Goal: Transaction & Acquisition: Book appointment/travel/reservation

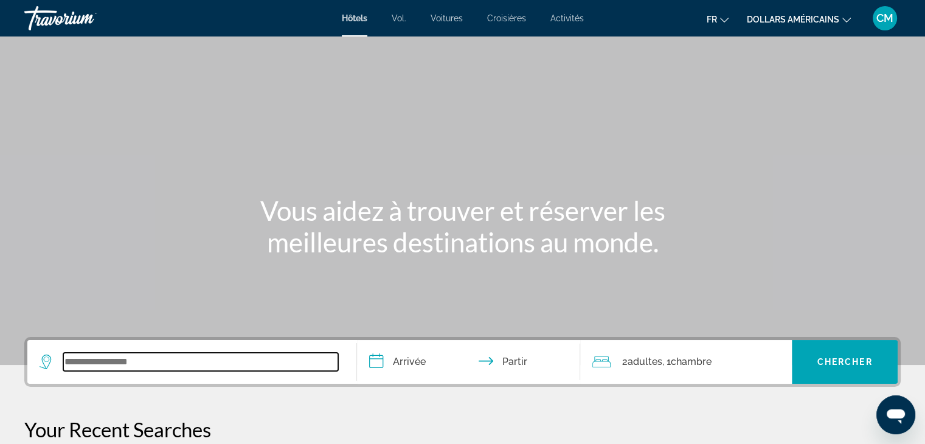
click at [186, 362] on input "Widget de recherche" at bounding box center [200, 362] width 275 height 18
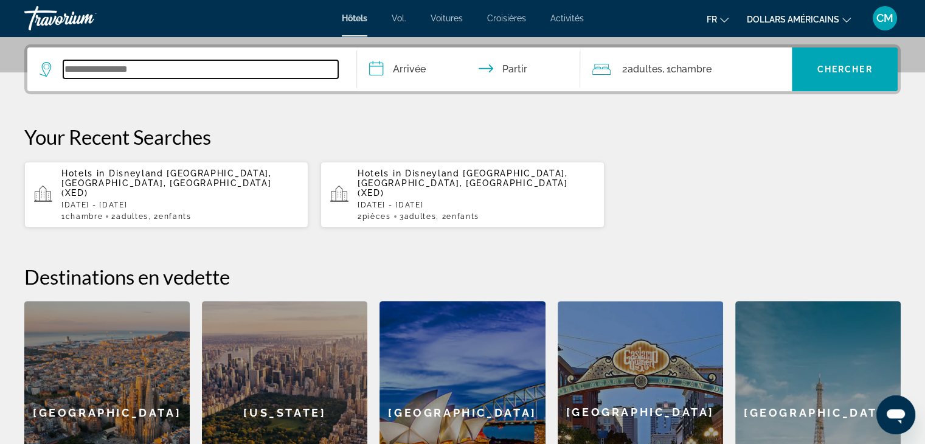
scroll to position [297, 0]
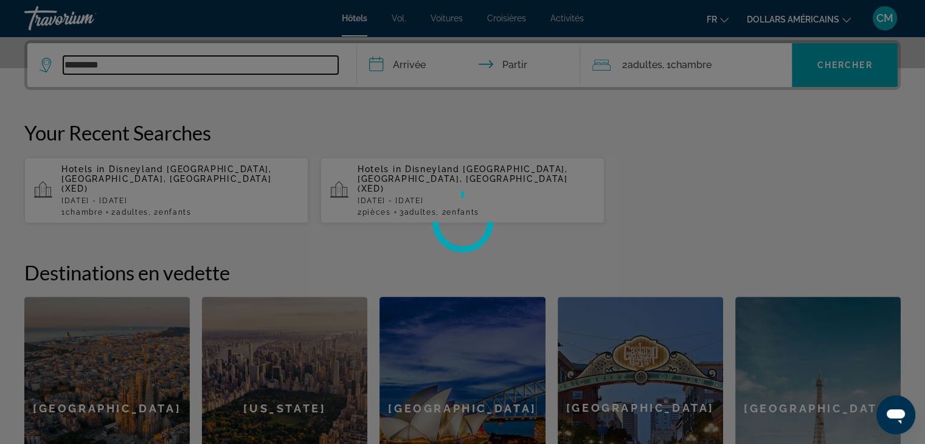
type input "**********"
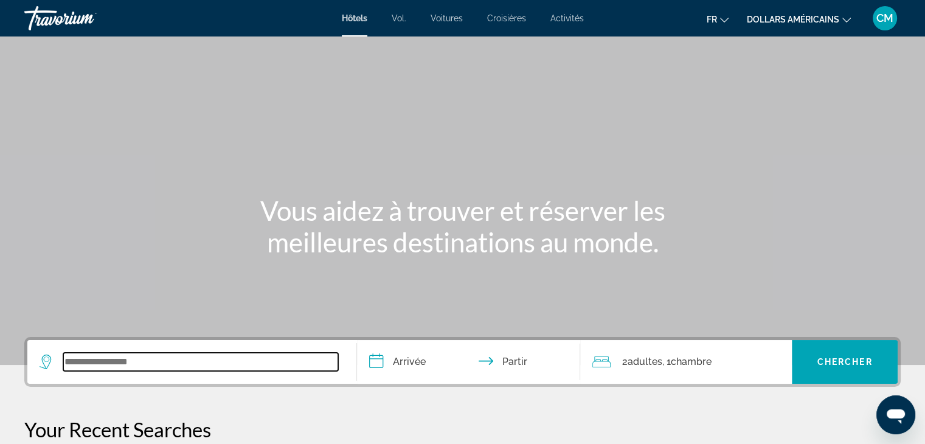
click at [150, 365] on input "Widget de recherche" at bounding box center [200, 362] width 275 height 18
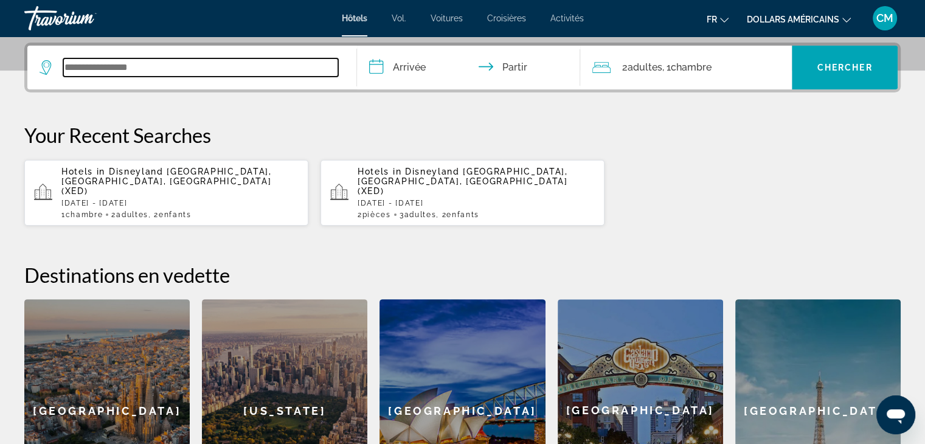
scroll to position [297, 0]
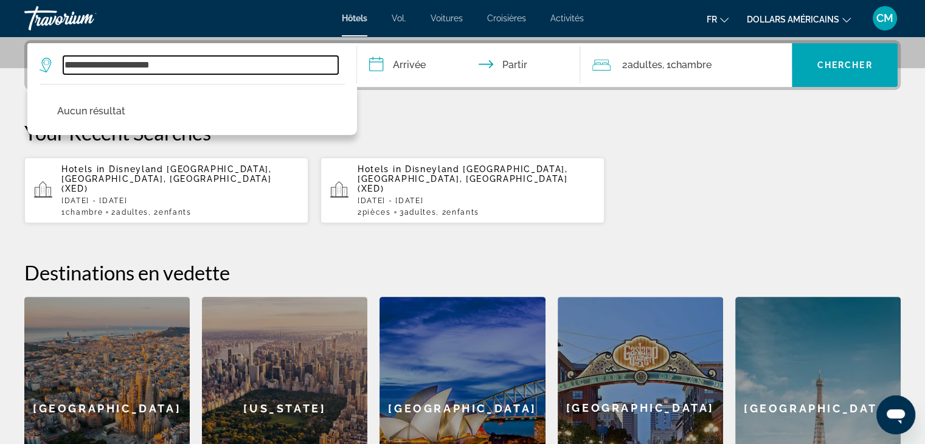
type input "**********"
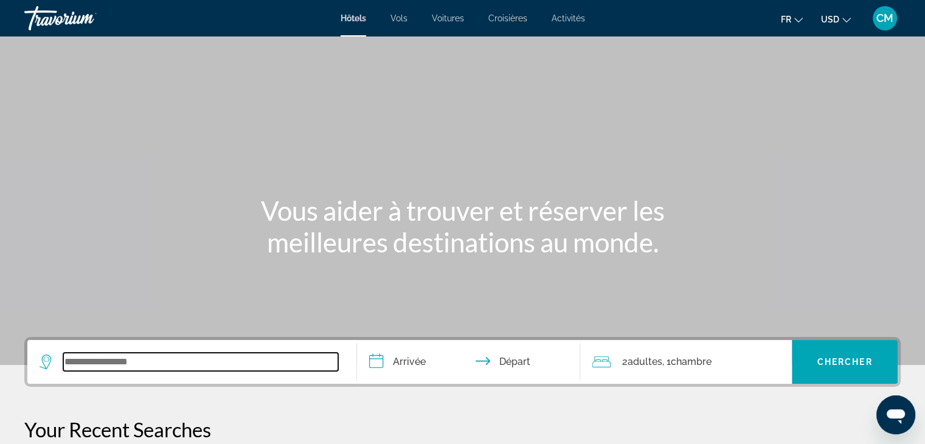
click at [133, 365] on input "Search widget" at bounding box center [200, 362] width 275 height 18
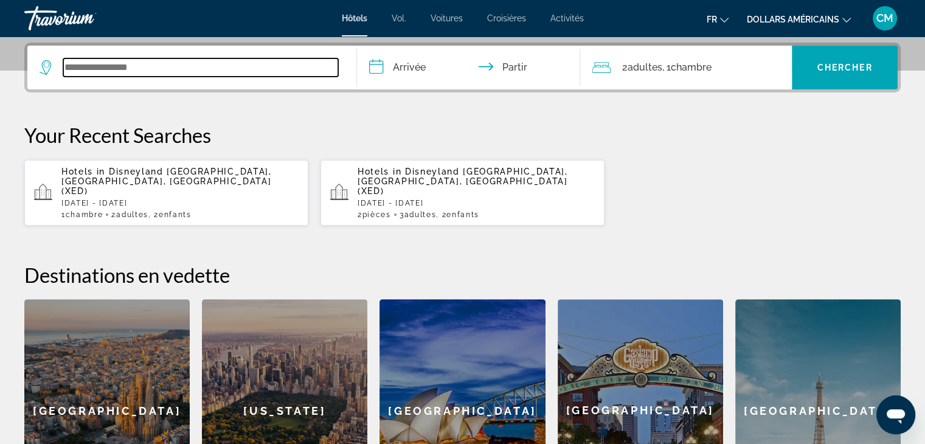
scroll to position [297, 0]
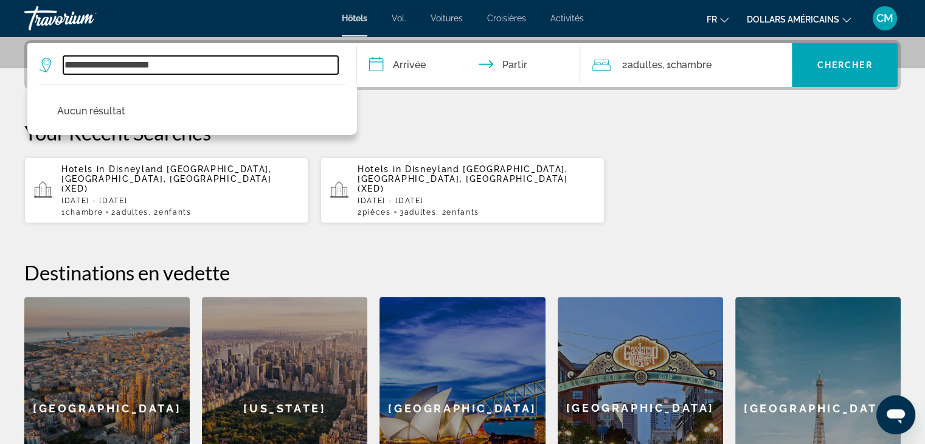
type input "**********"
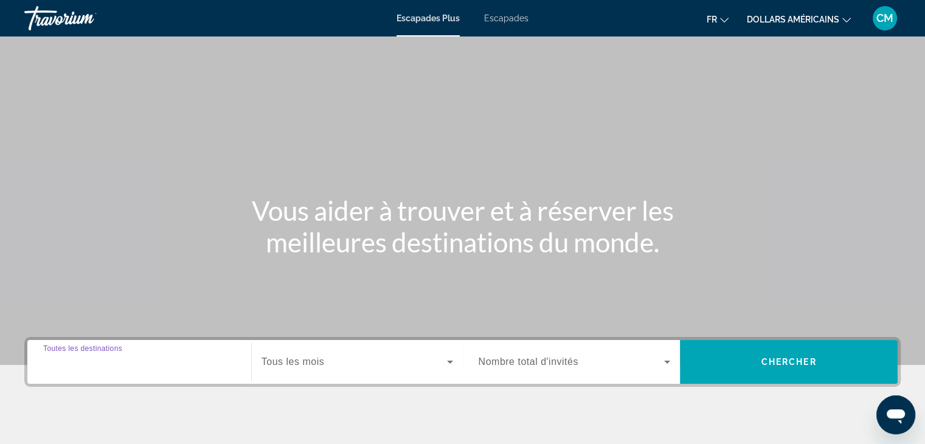
click at [203, 363] on input "Destination Toutes les destinations" at bounding box center [139, 362] width 192 height 15
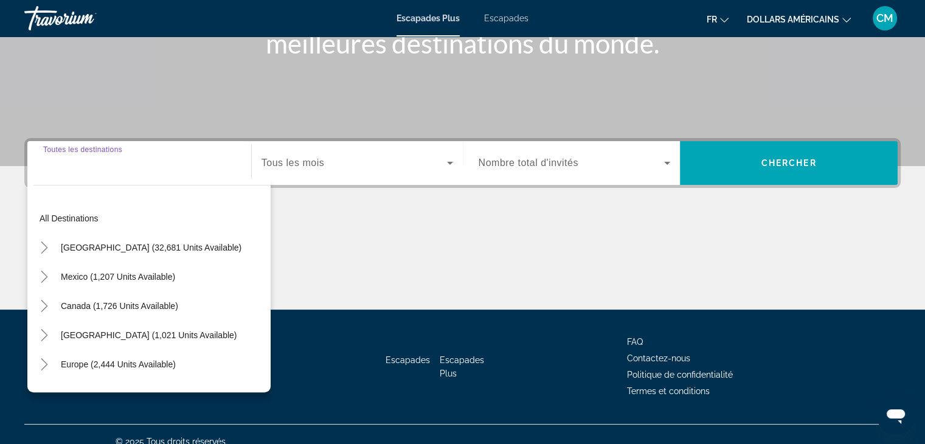
scroll to position [213, 0]
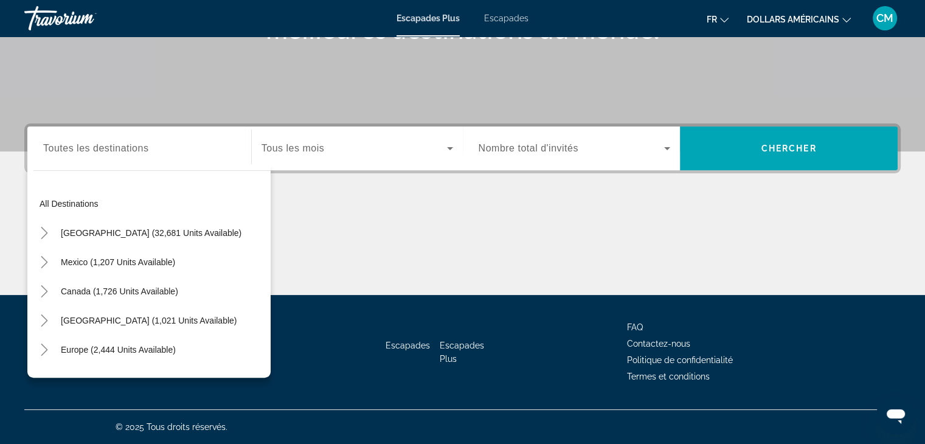
click at [164, 169] on div "All destinations United States (32,681 units available) Mexico (1,207 units ava…" at bounding box center [148, 270] width 243 height 213
click at [172, 146] on input "Destination Toutes les destinations" at bounding box center [139, 149] width 192 height 15
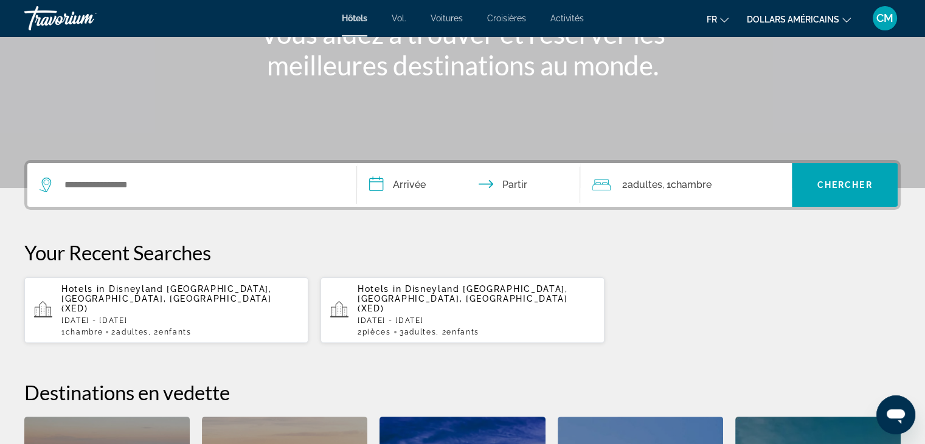
scroll to position [133, 0]
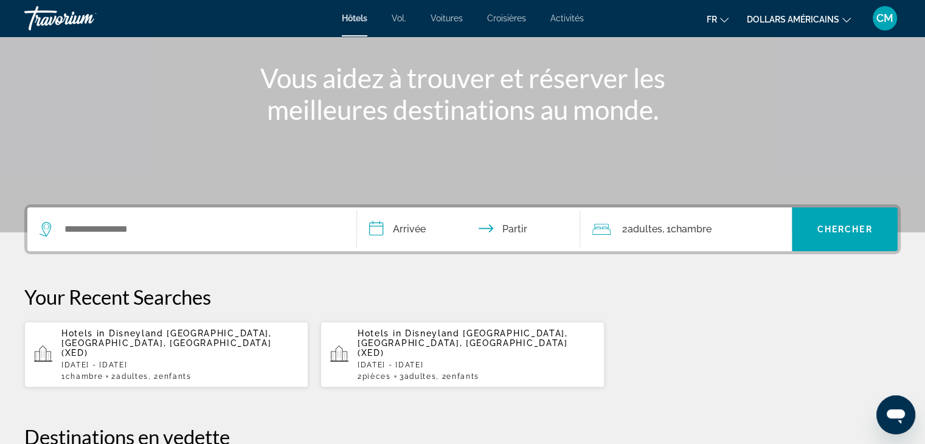
click at [340, 213] on div "Widget de recherche" at bounding box center [192, 229] width 305 height 44
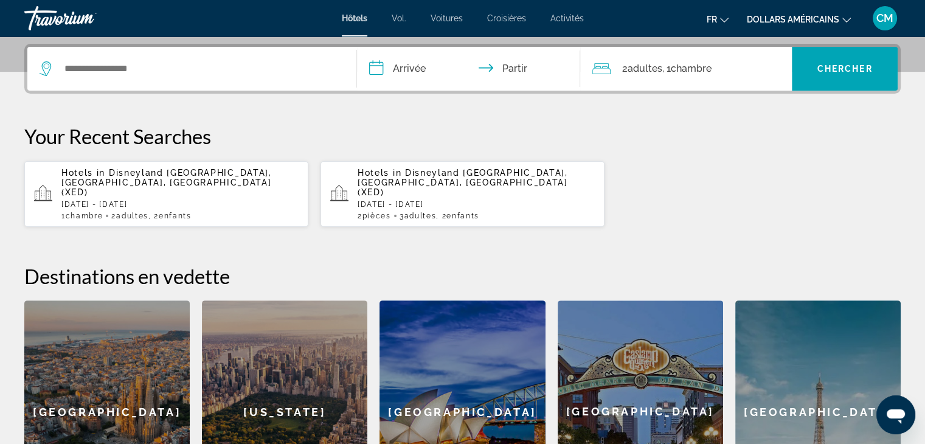
scroll to position [297, 0]
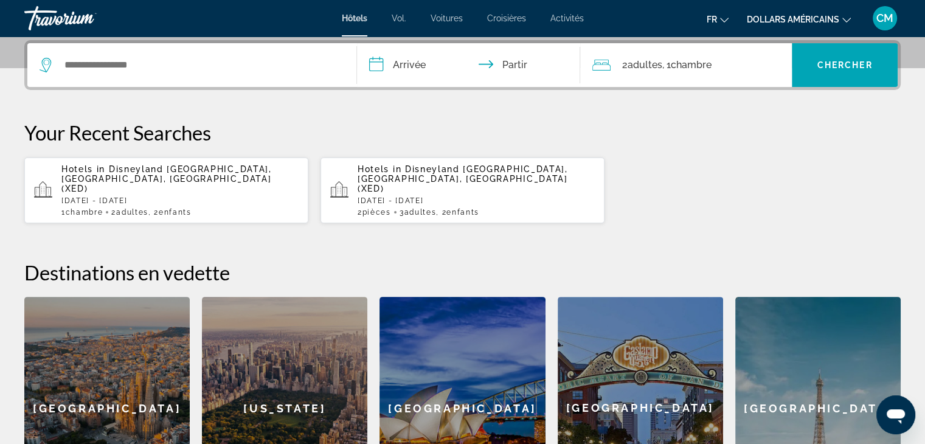
click at [271, 74] on div "Widget de recherche" at bounding box center [192, 65] width 305 height 44
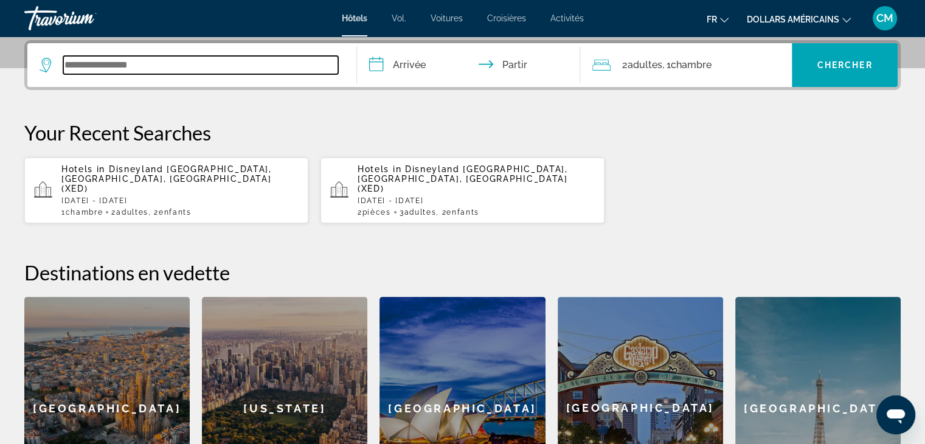
click at [126, 65] on input "Widget de recherche" at bounding box center [200, 65] width 275 height 18
type input "*"
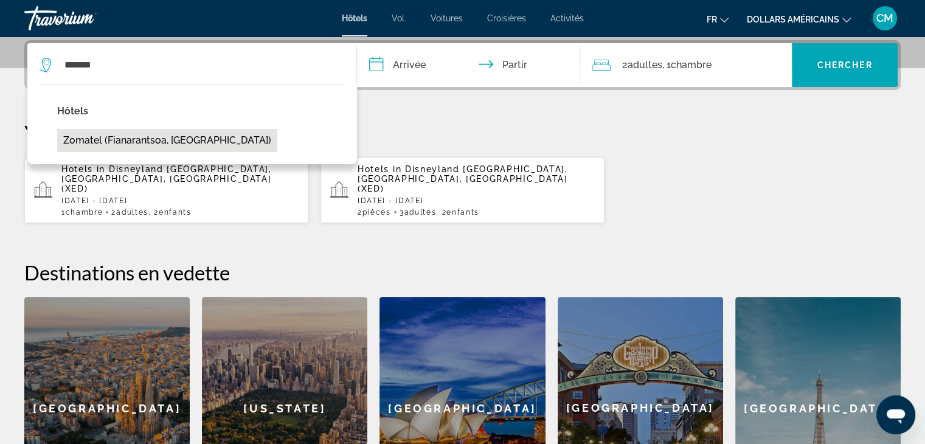
click at [132, 135] on button "Zomatel (Fianarantsoa, MG)" at bounding box center [167, 140] width 220 height 23
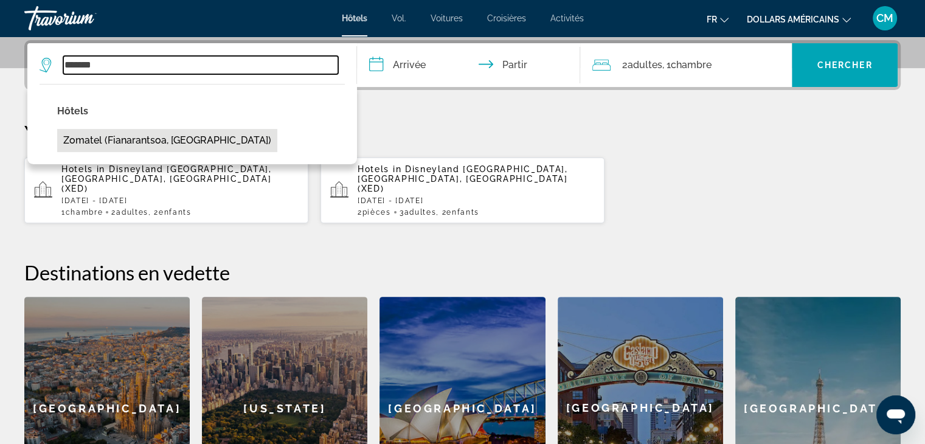
type input "**********"
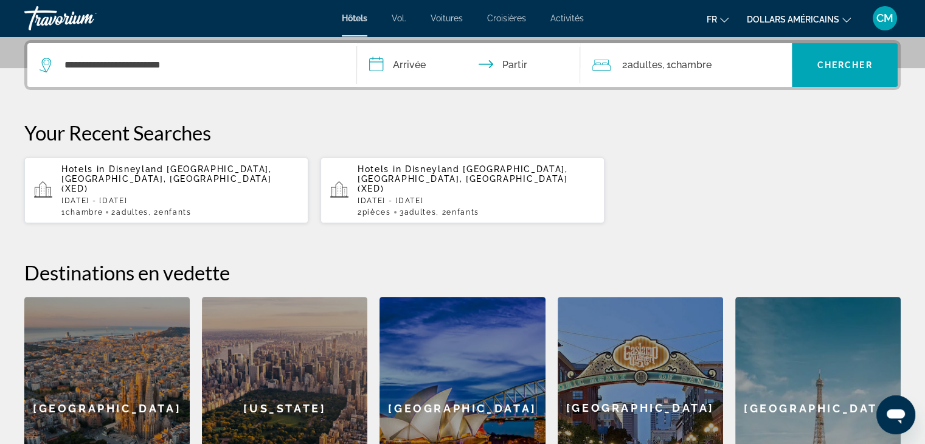
click at [441, 69] on input "**********" at bounding box center [471, 66] width 229 height 47
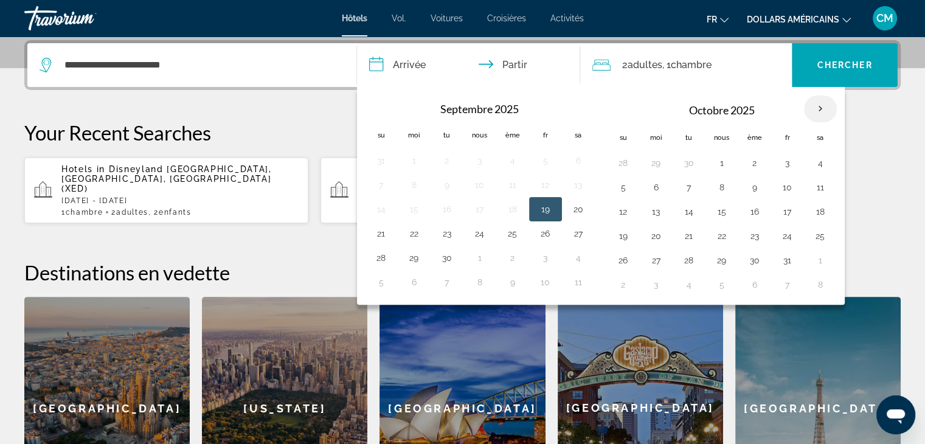
click at [817, 108] on th "Mois prochain" at bounding box center [820, 108] width 33 height 27
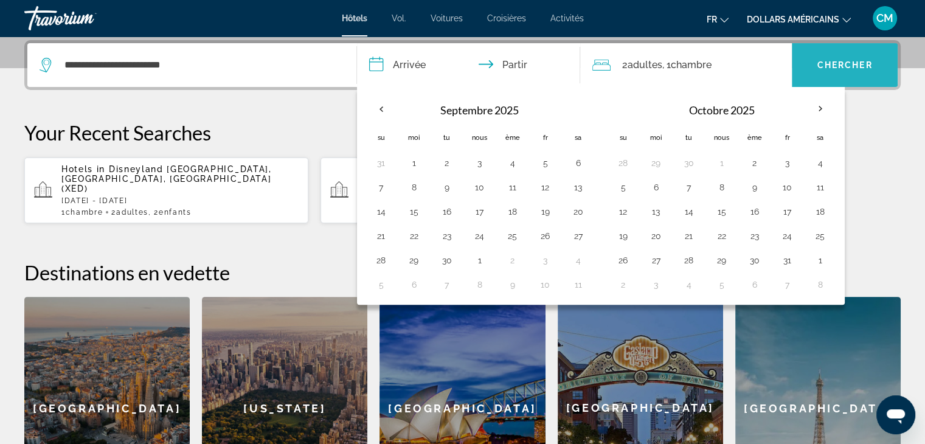
click at [829, 84] on span "Widget de recherche" at bounding box center [844, 65] width 106 height 44
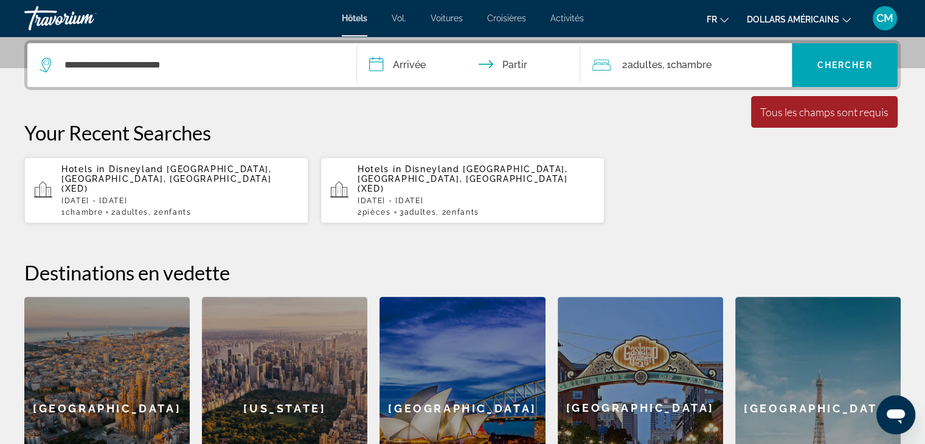
click at [416, 61] on input "**********" at bounding box center [471, 66] width 229 height 47
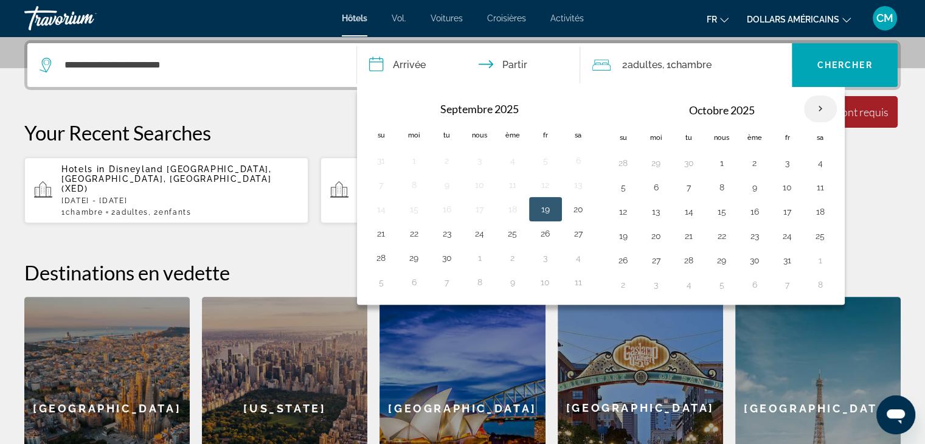
click at [818, 108] on th "Mois prochain" at bounding box center [820, 108] width 33 height 27
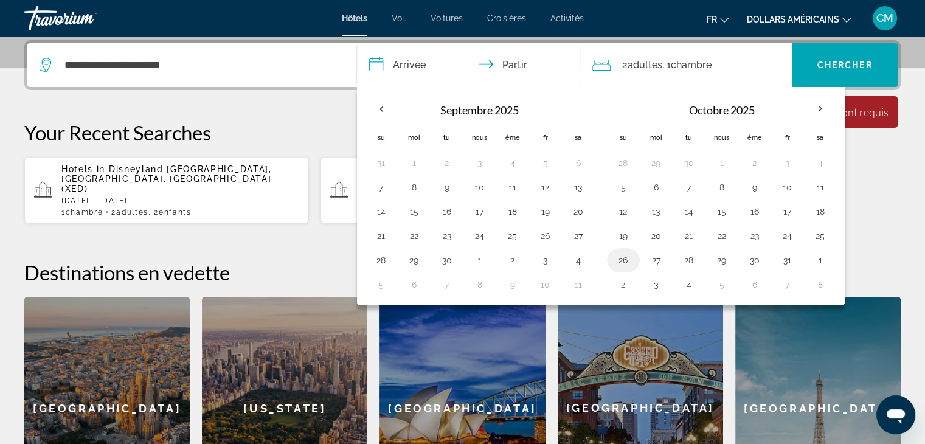
click at [625, 258] on button "26" at bounding box center [622, 260] width 19 height 17
click at [626, 231] on button "19" at bounding box center [622, 235] width 19 height 17
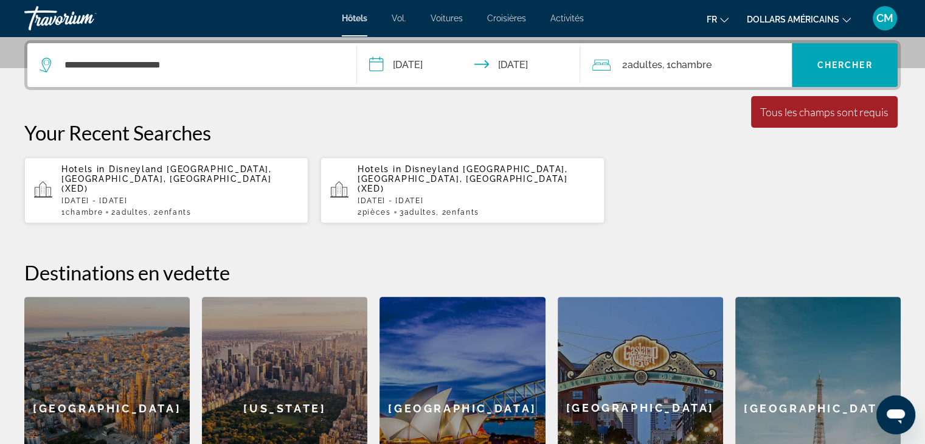
click at [528, 67] on input "**********" at bounding box center [471, 66] width 229 height 47
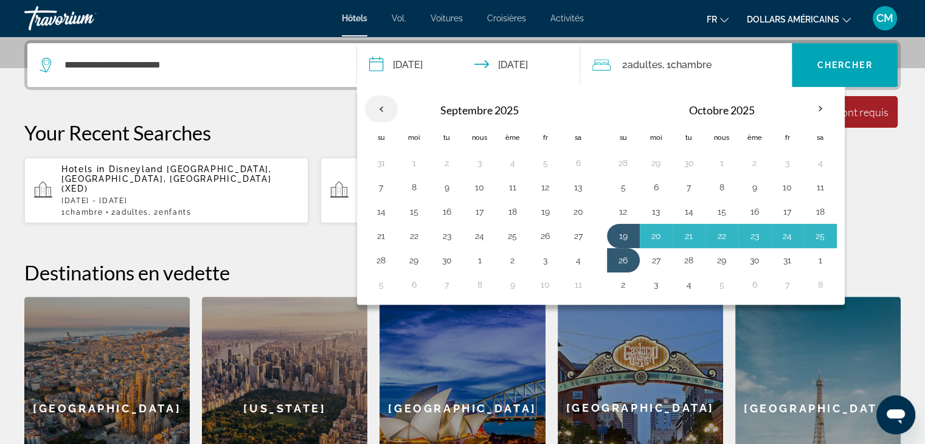
click at [370, 106] on th "Previous month" at bounding box center [381, 108] width 33 height 27
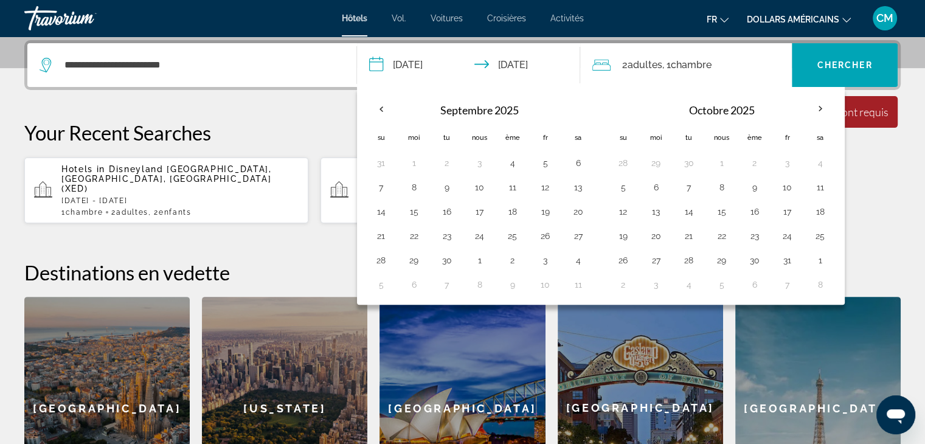
click at [438, 57] on input "**********" at bounding box center [471, 66] width 229 height 47
click at [379, 107] on th "Previous month" at bounding box center [381, 108] width 33 height 27
click at [622, 232] on button "19" at bounding box center [622, 235] width 19 height 17
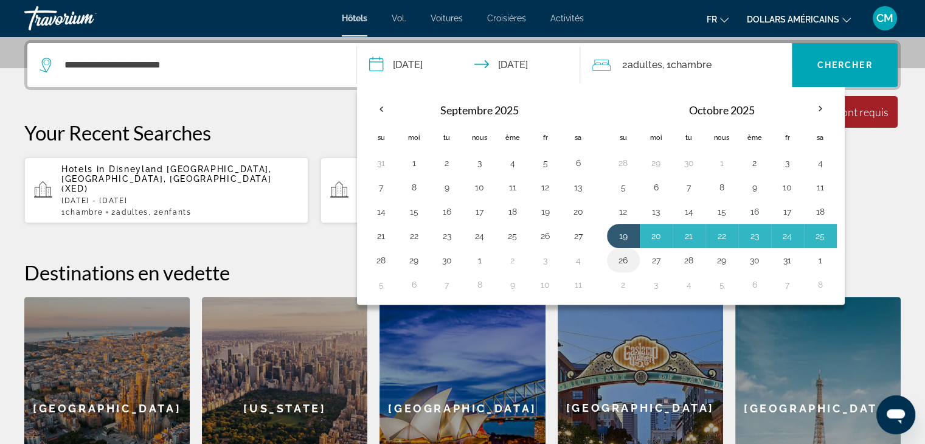
click at [620, 261] on button "26" at bounding box center [622, 260] width 19 height 17
type input "**********"
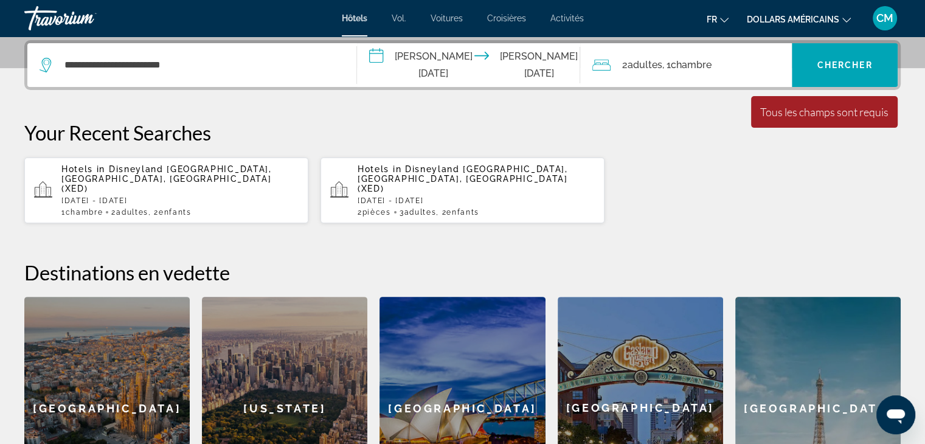
click at [694, 47] on div "2 adultes Adulte , 1 Chambre pièces" at bounding box center [691, 65] width 199 height 44
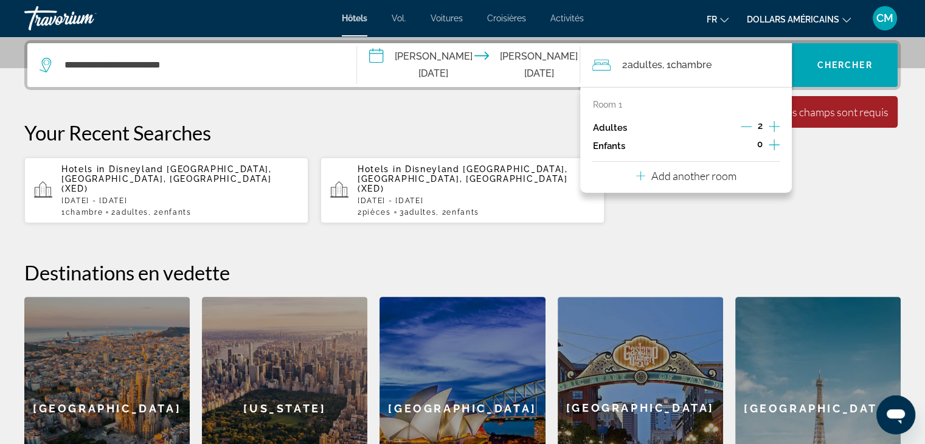
click at [771, 125] on icon "Increment adults" at bounding box center [773, 126] width 11 height 15
click at [771, 140] on icon "Increment children" at bounding box center [773, 144] width 11 height 15
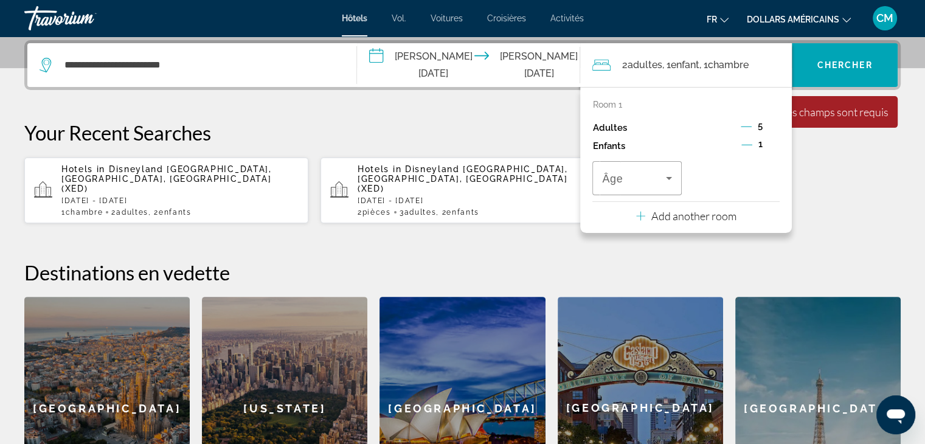
click at [746, 124] on icon "Decrement adults" at bounding box center [745, 126] width 11 height 11
click at [773, 142] on icon "Increment children" at bounding box center [773, 144] width 11 height 11
click at [671, 177] on icon "Travelers: 4 adults, 2 children" at bounding box center [668, 178] width 15 height 15
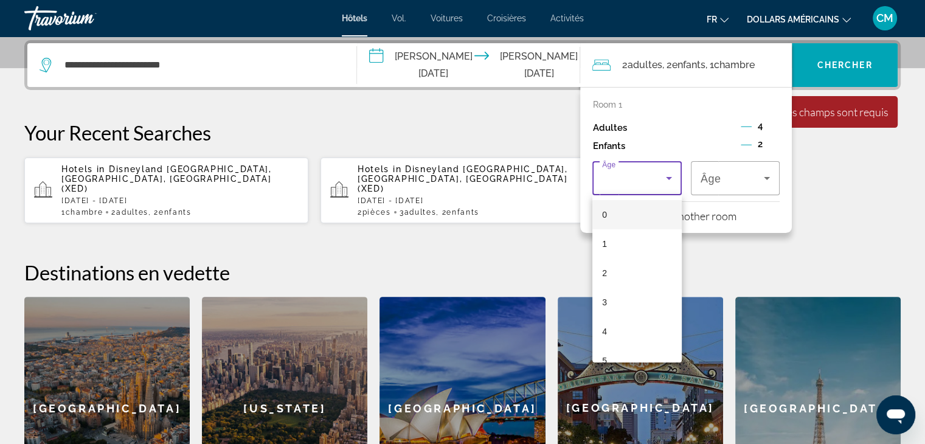
scroll to position [75, 0]
click at [605, 320] on span "6" at bounding box center [604, 315] width 5 height 15
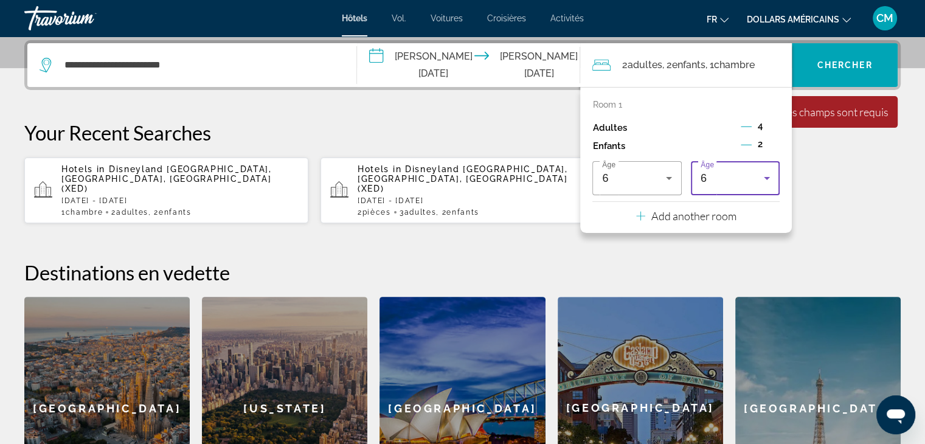
click at [729, 195] on div "6" at bounding box center [734, 178] width 69 height 34
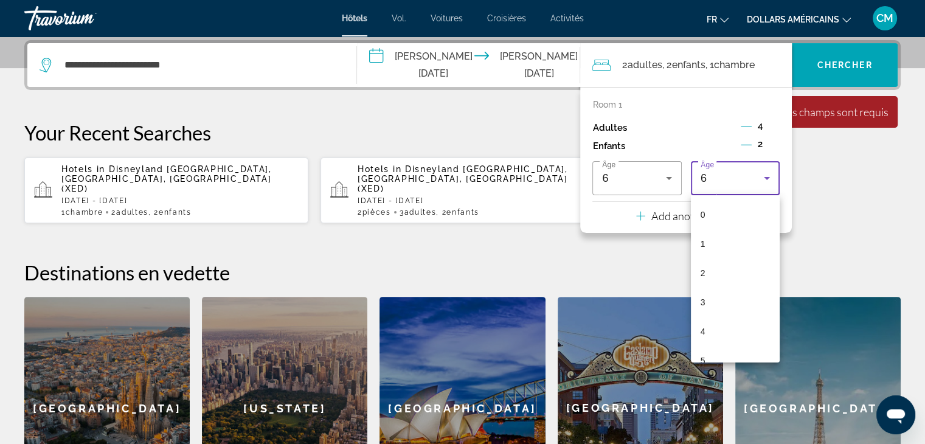
scroll to position [41, 0]
click at [708, 297] on mat-option "4" at bounding box center [735, 289] width 89 height 29
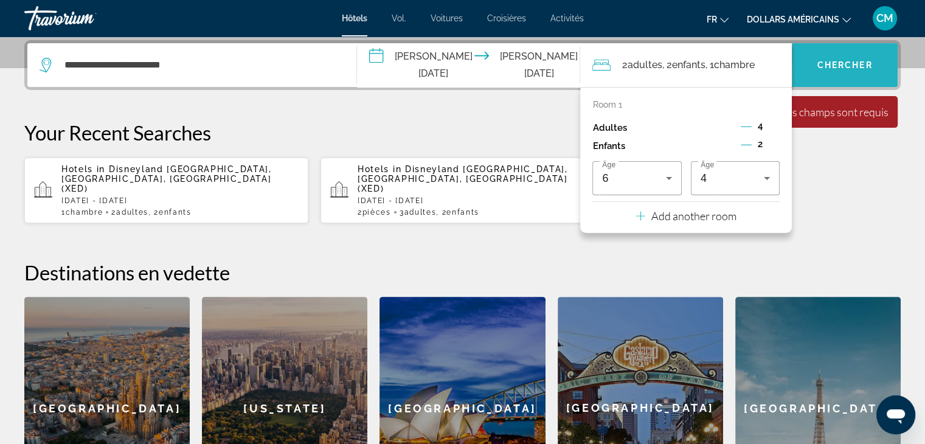
click at [844, 66] on font "Chercher" at bounding box center [844, 65] width 55 height 10
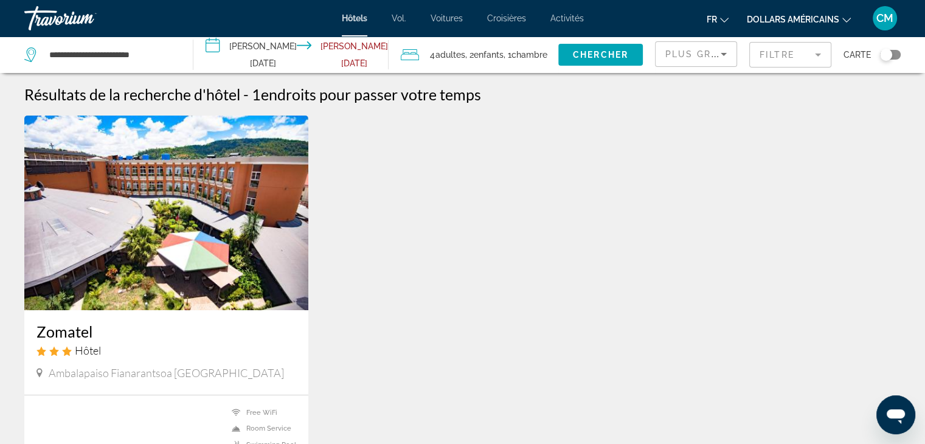
click at [258, 198] on img "Contenu principal" at bounding box center [166, 212] width 284 height 195
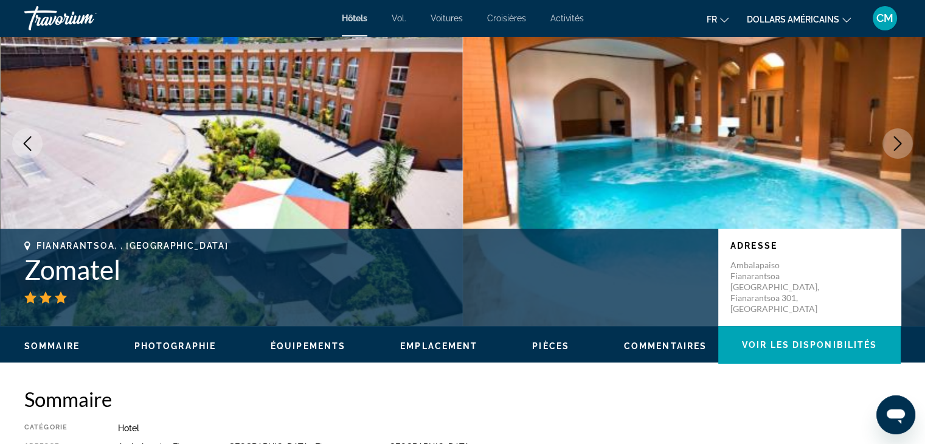
scroll to position [68, 0]
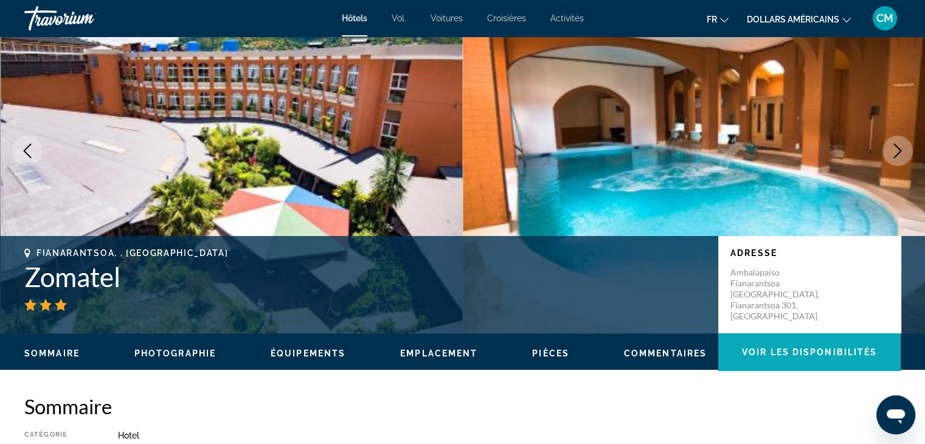
click at [743, 360] on span "Contenu principal" at bounding box center [809, 351] width 182 height 29
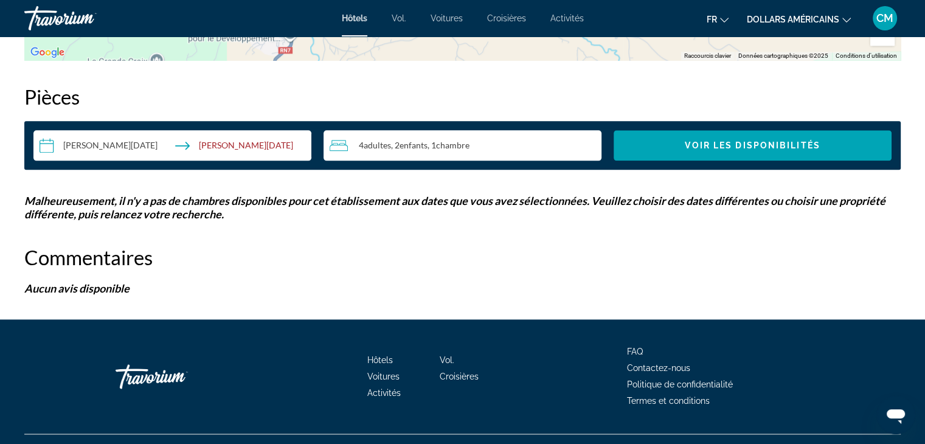
scroll to position [1539, 0]
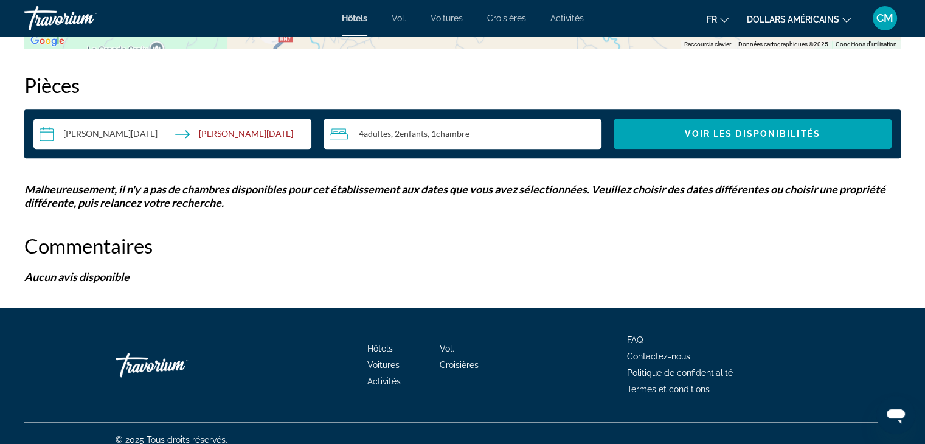
click at [512, 129] on div "4 Adulte Adultes , 2 Enfant Enfants , 1 Chambre pièces" at bounding box center [465, 133] width 272 height 15
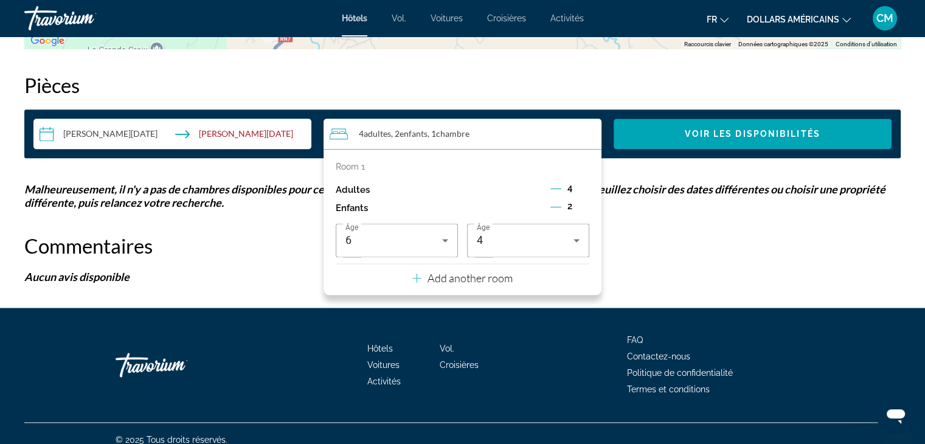
click at [475, 281] on p "Add another room" at bounding box center [469, 277] width 85 height 13
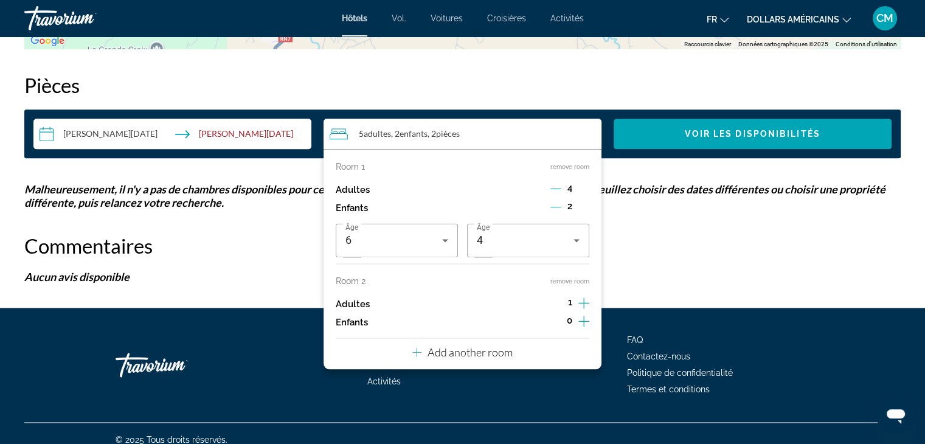
click at [557, 193] on icon "Decrement adults" at bounding box center [555, 188] width 11 height 11
click at [579, 305] on icon "Increment adults" at bounding box center [583, 302] width 11 height 15
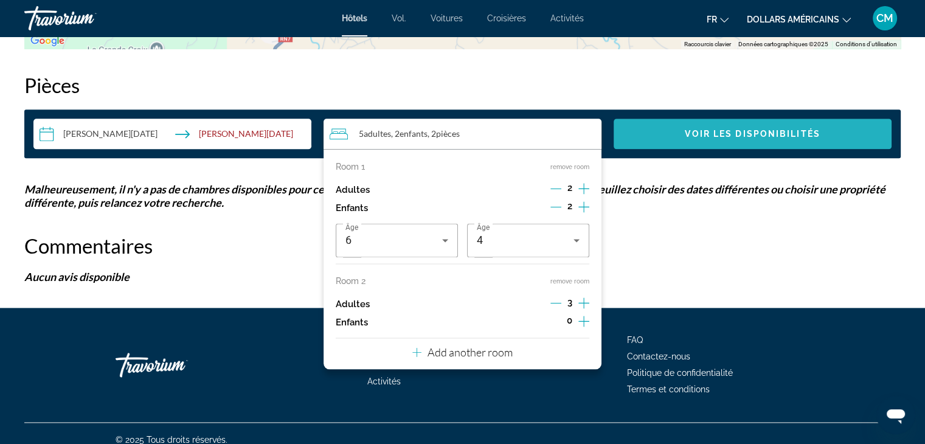
click at [740, 145] on span "Search widget" at bounding box center [752, 133] width 278 height 29
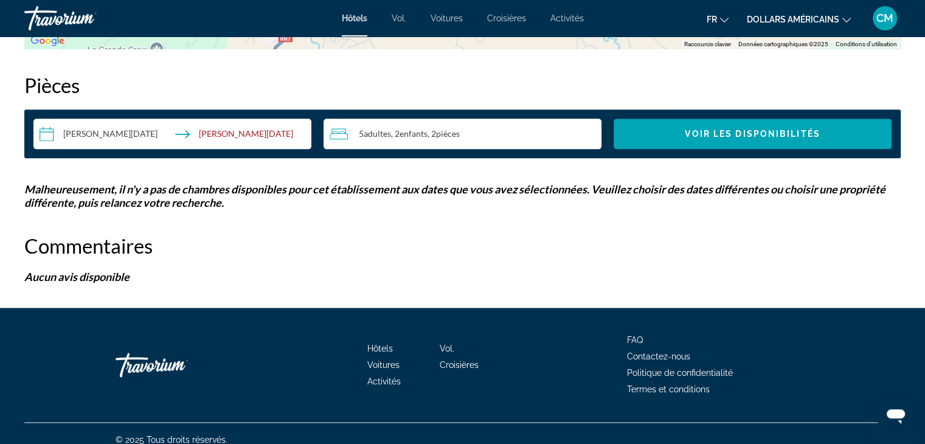
click at [119, 134] on input "**********" at bounding box center [174, 136] width 283 height 34
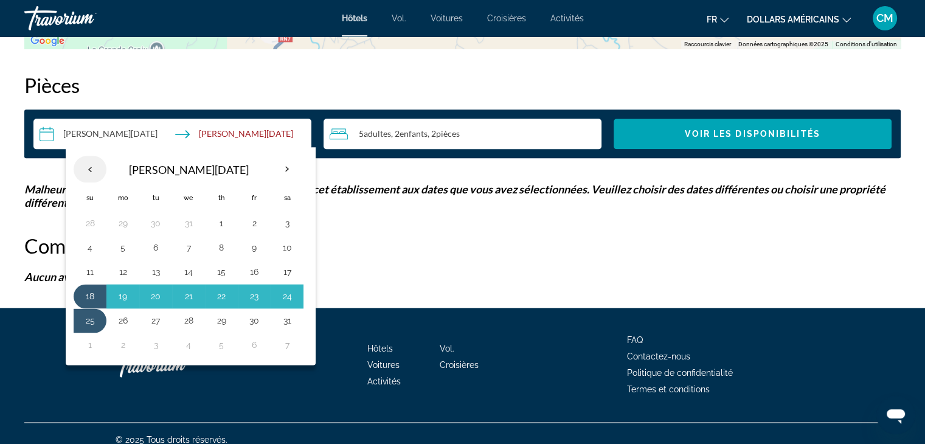
click at [92, 168] on th "Previous month" at bounding box center [90, 169] width 33 height 27
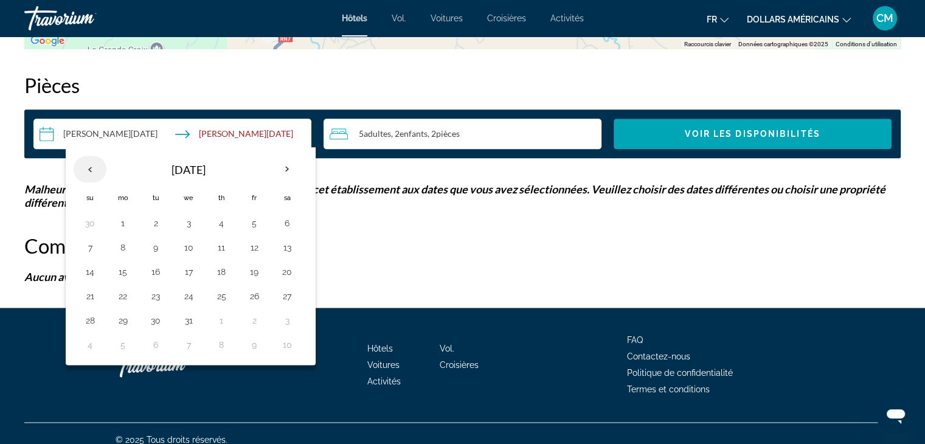
click at [92, 168] on th "Previous month" at bounding box center [90, 169] width 33 height 27
click at [291, 167] on th "Next month" at bounding box center [287, 169] width 33 height 27
click at [92, 289] on button "16" at bounding box center [89, 296] width 19 height 17
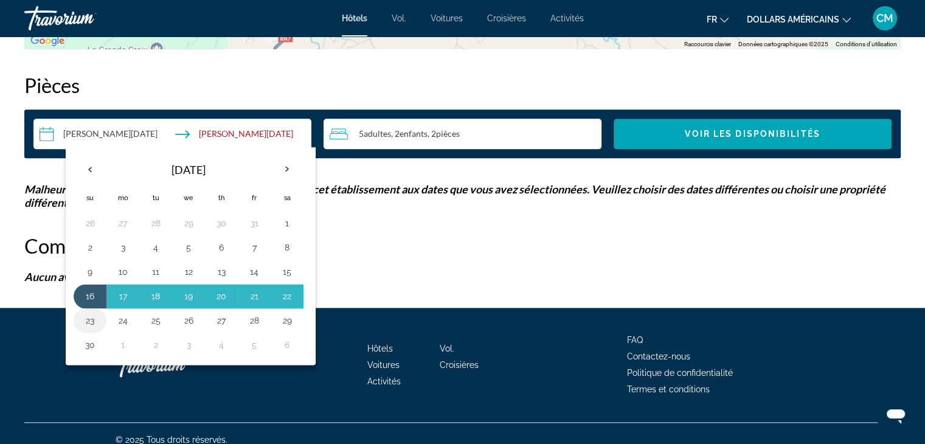
click at [83, 326] on button "23" at bounding box center [89, 320] width 19 height 17
type input "**********"
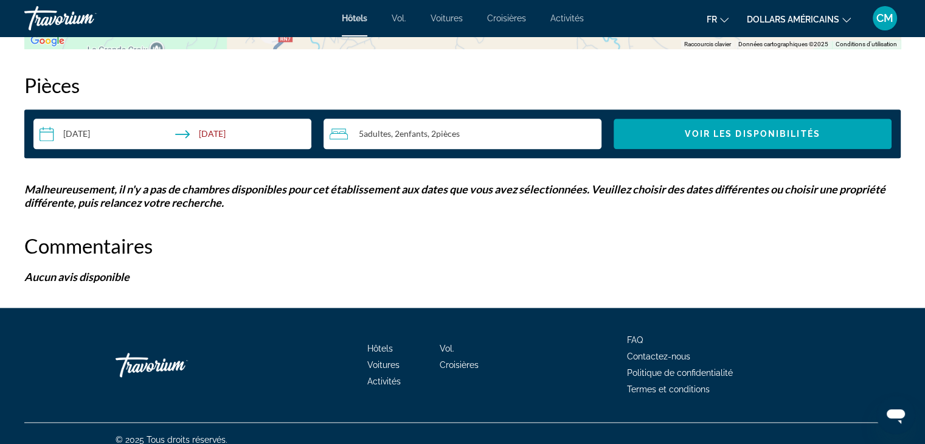
click at [542, 137] on div "5 Adulte Adultes , 2 Enfant Enfants , 2 Chambre pièces" at bounding box center [465, 133] width 272 height 15
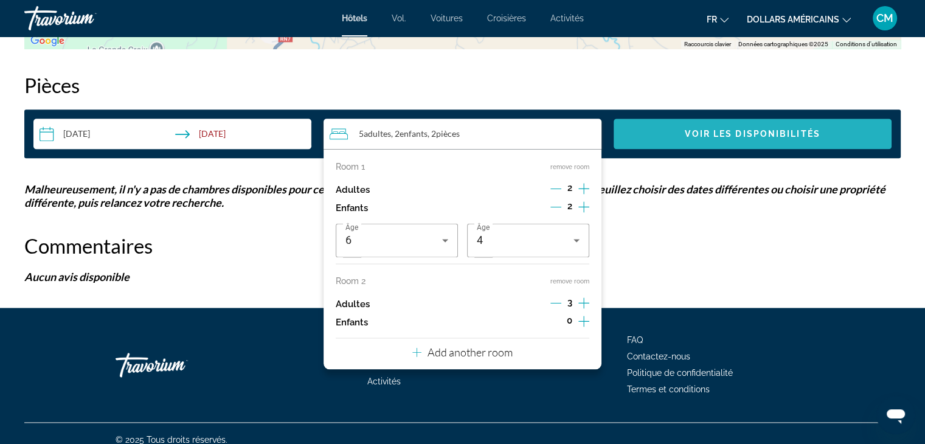
click at [737, 127] on span "Search widget" at bounding box center [752, 133] width 278 height 29
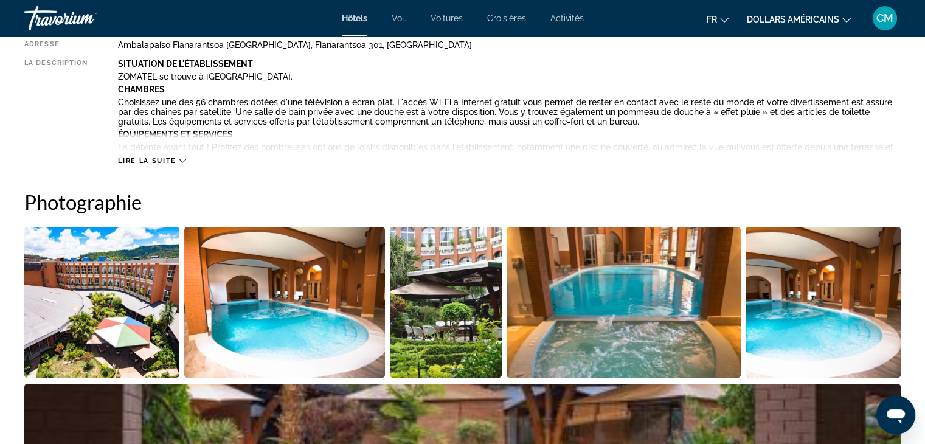
scroll to position [475, 0]
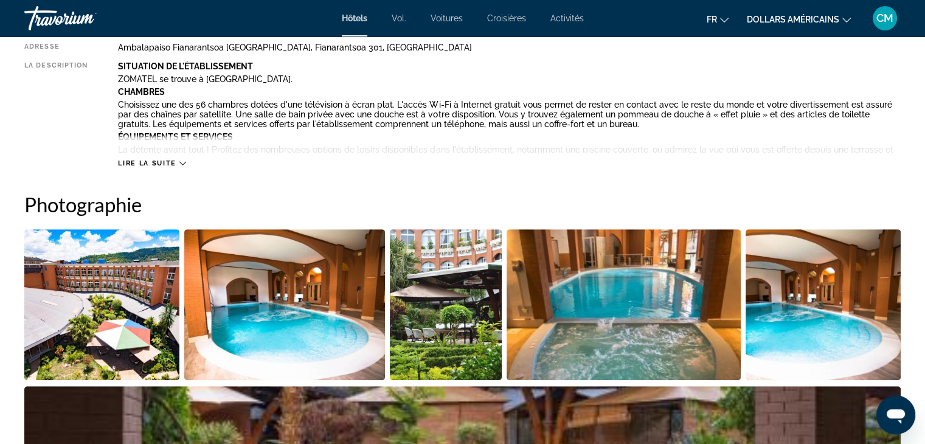
click at [190, 161] on div "Lire la suite" at bounding box center [509, 150] width 782 height 33
click at [185, 161] on icon "Contenu principal" at bounding box center [182, 163] width 7 height 7
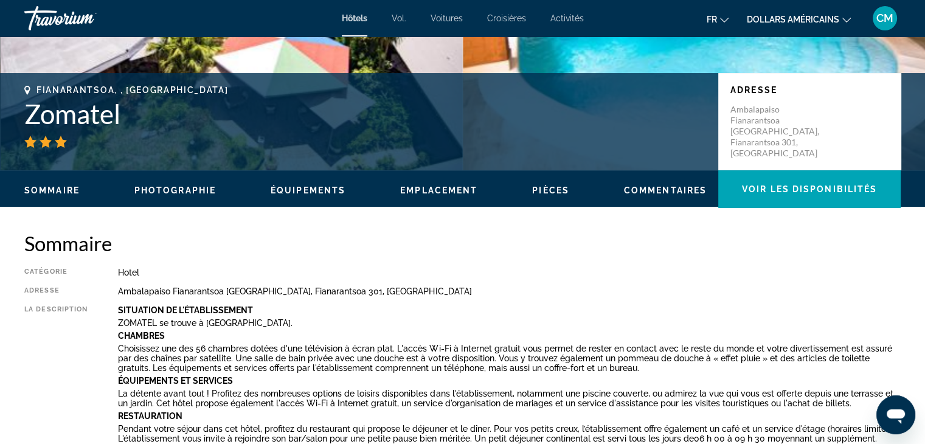
scroll to position [233, 0]
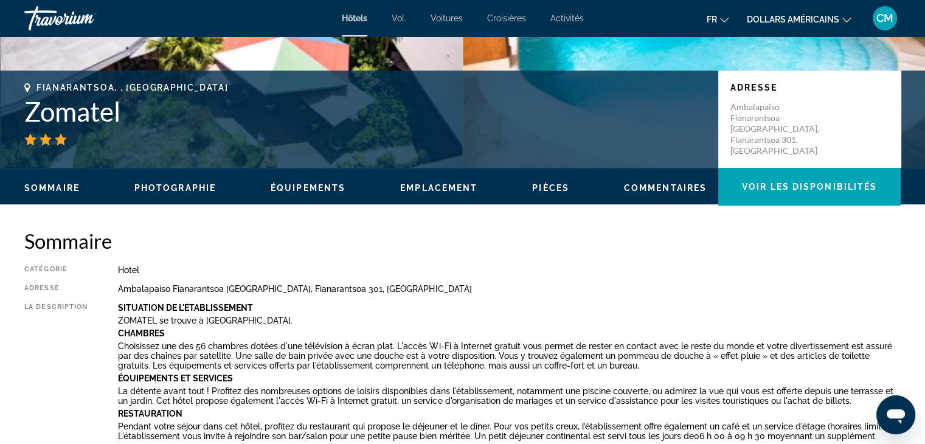
click at [422, 256] on div "Sommaire Catégorie Hotel Adresse Ambalapaiso Fianarantsoa Madagascar, Fianarant…" at bounding box center [462, 362] width 876 height 266
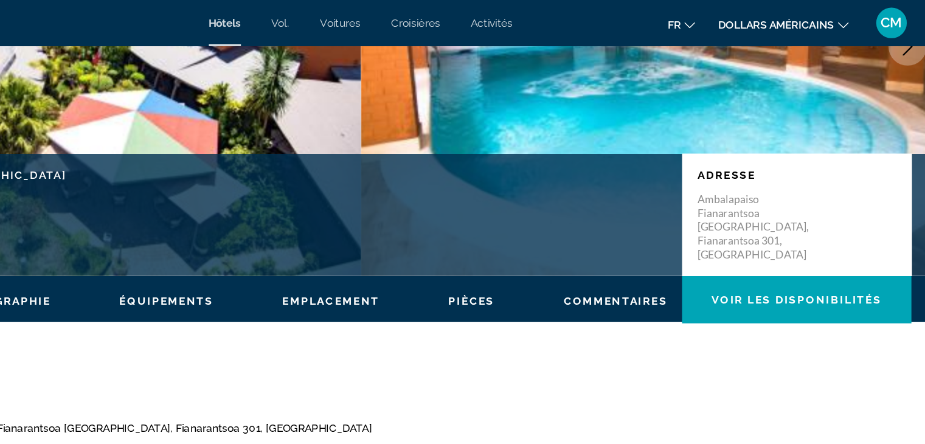
scroll to position [0, 0]
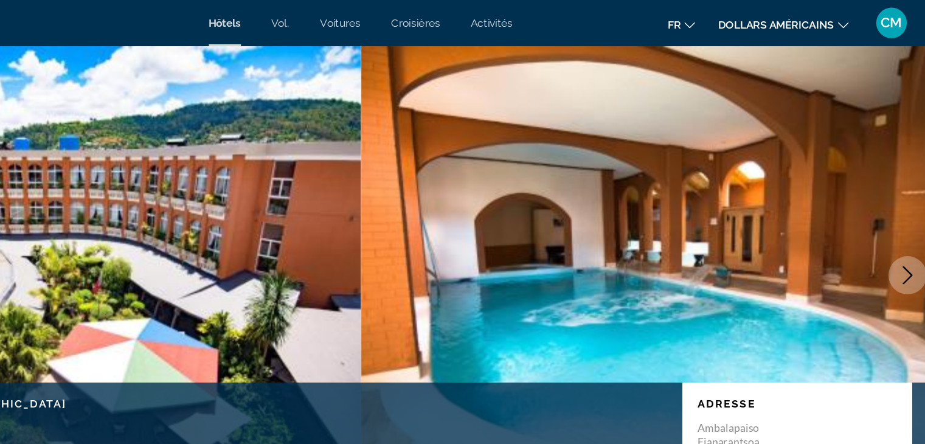
click at [903, 221] on icon "Next image" at bounding box center [897, 219] width 15 height 15
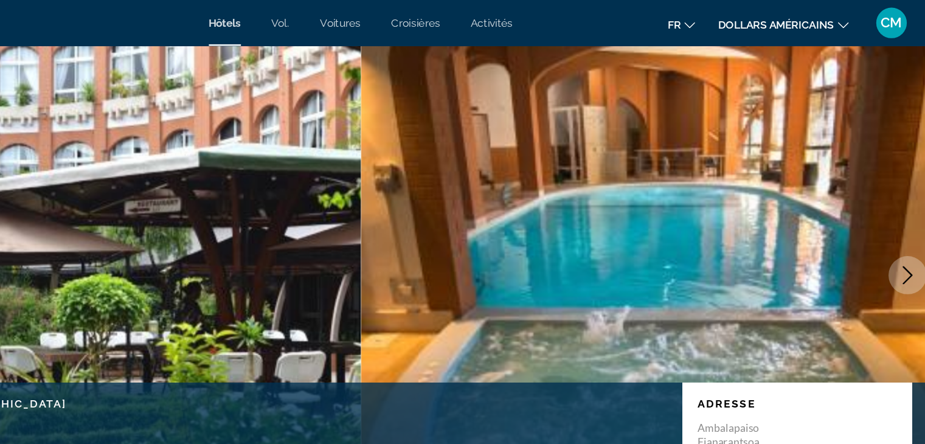
click at [906, 219] on button "Next image" at bounding box center [897, 219] width 30 height 30
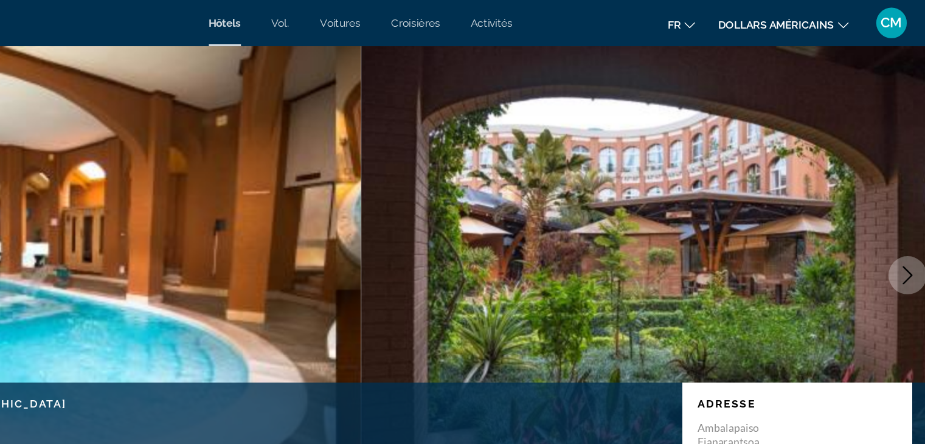
click at [906, 219] on button "Next image" at bounding box center [897, 219] width 30 height 30
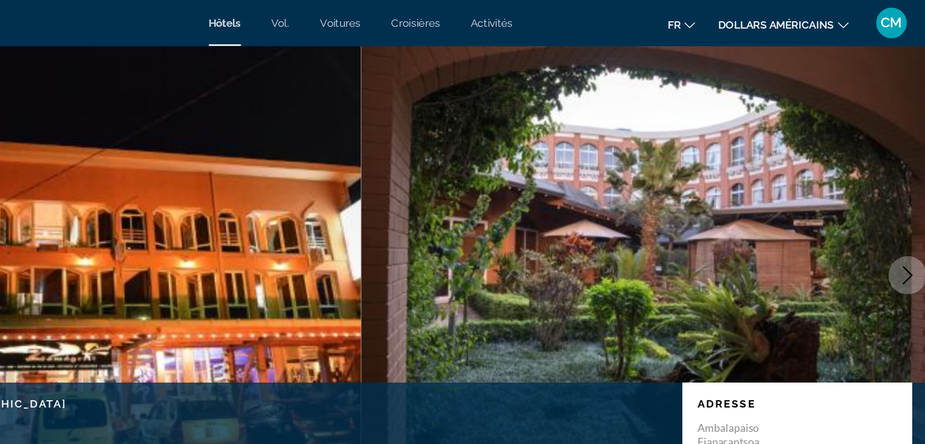
click at [906, 219] on button "Next image" at bounding box center [897, 219] width 30 height 30
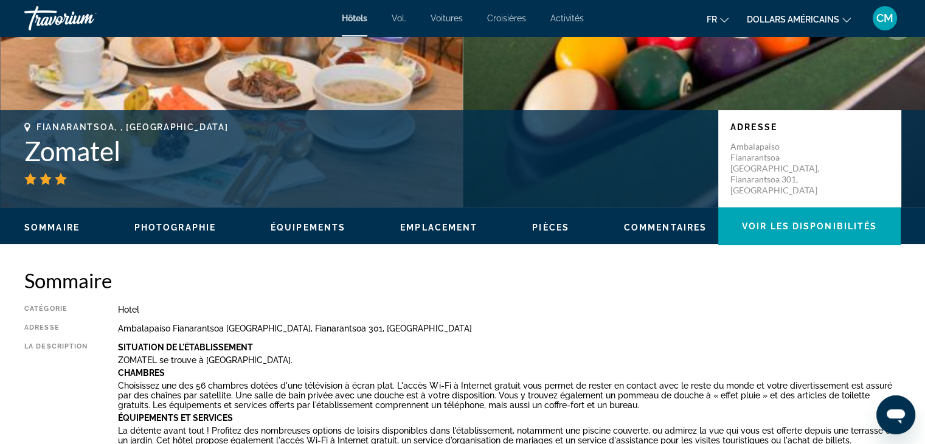
scroll to position [249, 0]
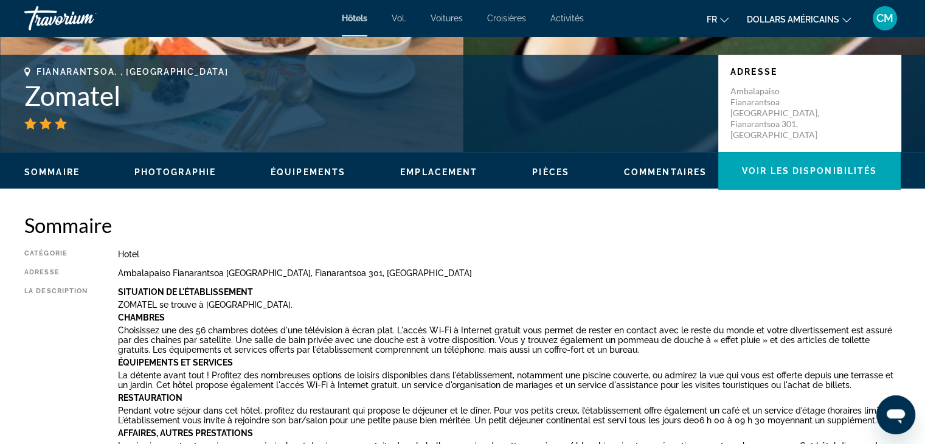
click at [552, 156] on div "Sommaire Photographie Équipements Emplacement Pièces Commentaires Voir les disp…" at bounding box center [462, 171] width 925 height 38
click at [558, 176] on button "Pièces" at bounding box center [550, 172] width 37 height 11
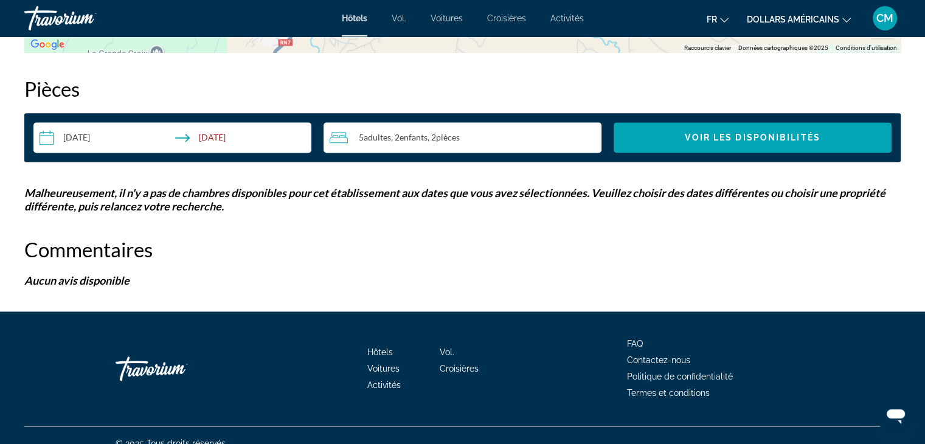
scroll to position [1624, 0]
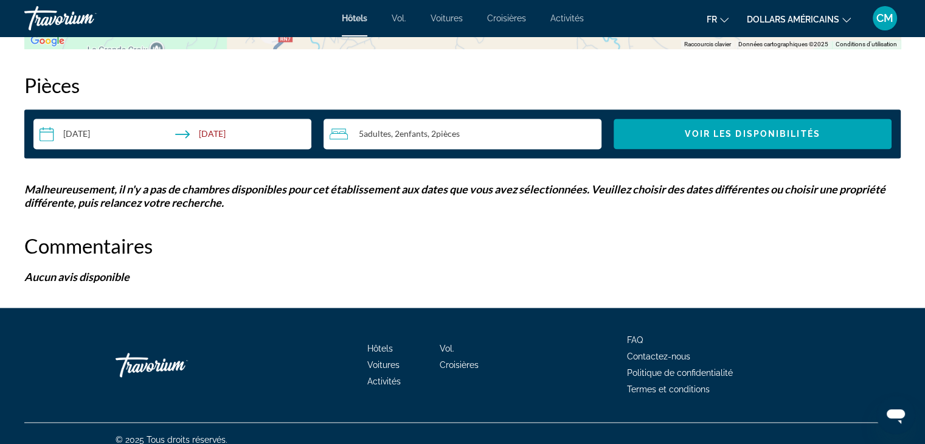
click at [517, 154] on div "**********" at bounding box center [462, 133] width 876 height 49
click at [528, 144] on div "5 Adulte Adultes , 2 Enfant Enfants , 2 Chambre pièces" at bounding box center [465, 134] width 272 height 30
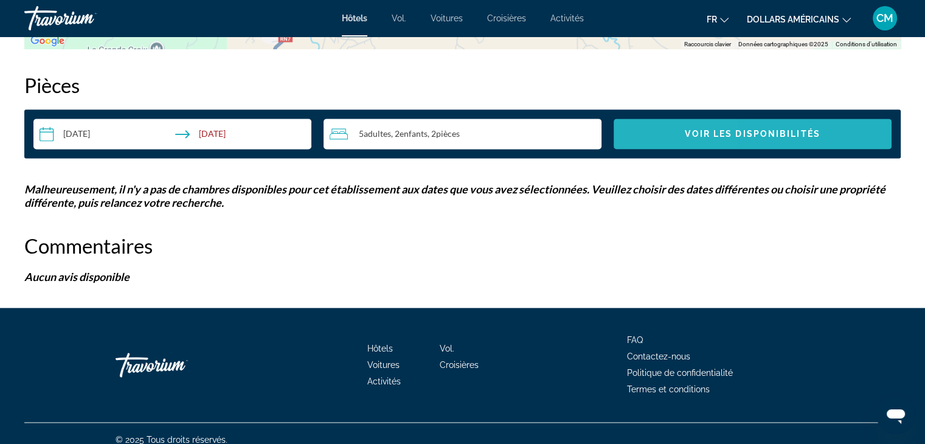
click at [660, 139] on span "Search widget" at bounding box center [752, 133] width 278 height 29
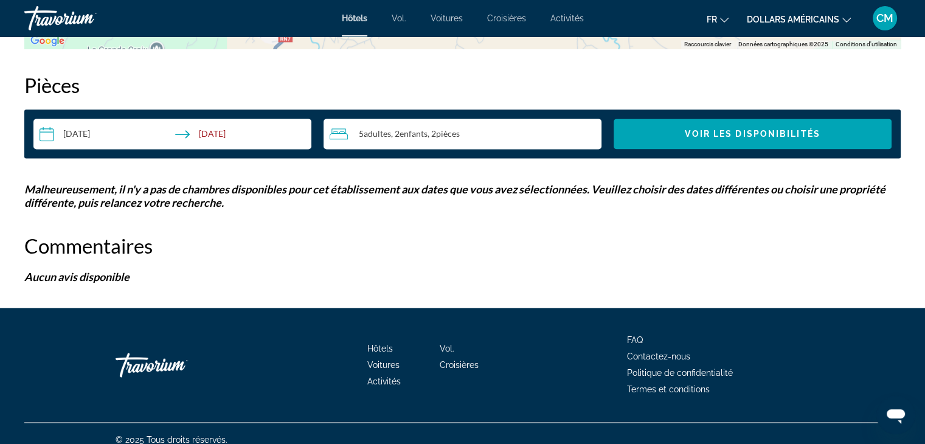
click at [816, 22] on font "dollars américains" at bounding box center [792, 20] width 92 height 10
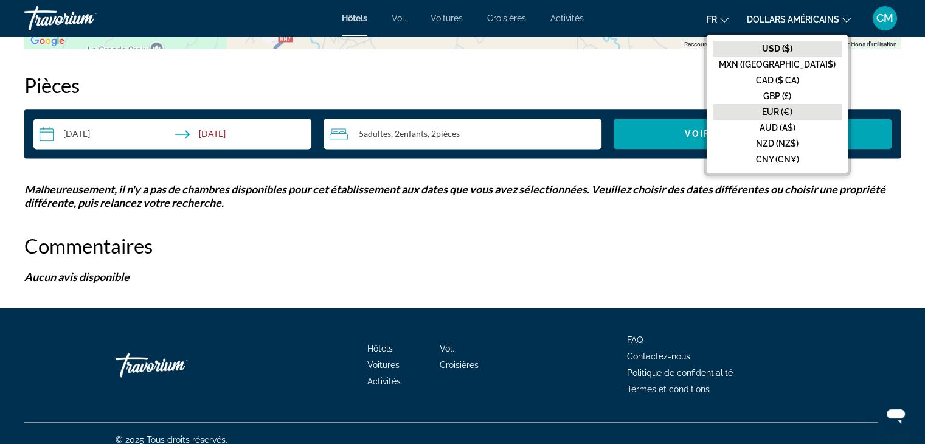
click at [792, 112] on font "EUR (€)" at bounding box center [777, 112] width 30 height 10
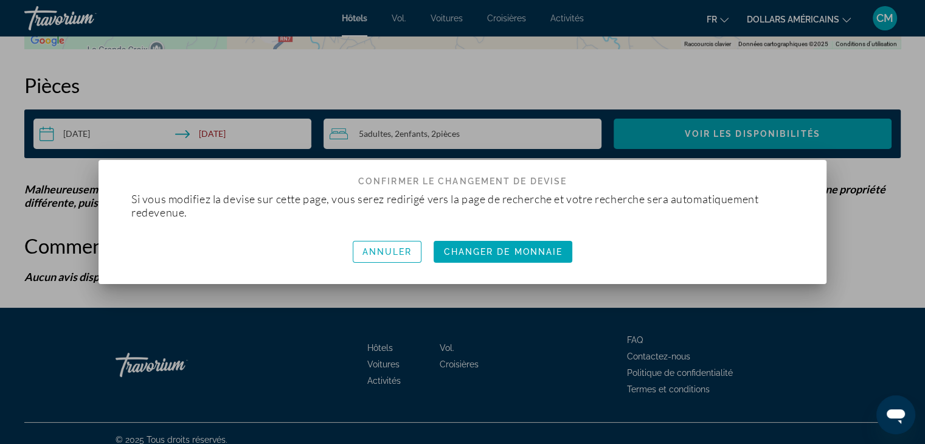
scroll to position [0, 0]
click at [496, 251] on font "Changeur de monnaie" at bounding box center [502, 252] width 127 height 10
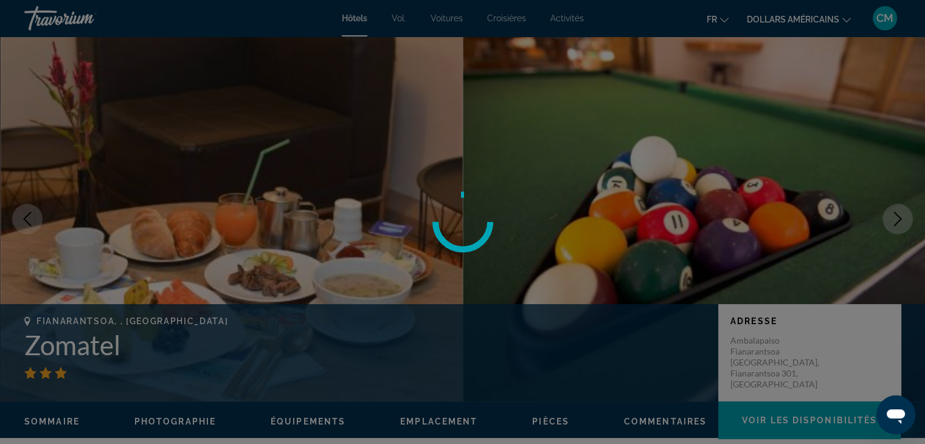
scroll to position [1624, 0]
